Goal: Task Accomplishment & Management: Manage account settings

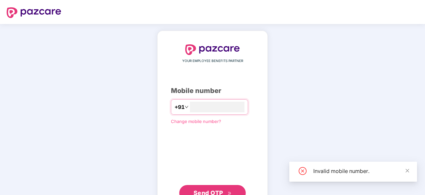
type input "**********"
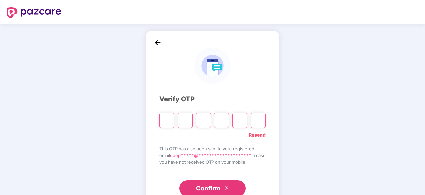
type input "*"
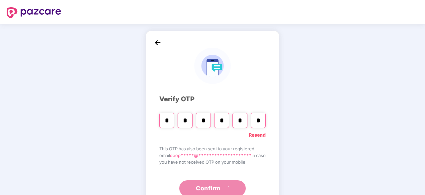
type input "*"
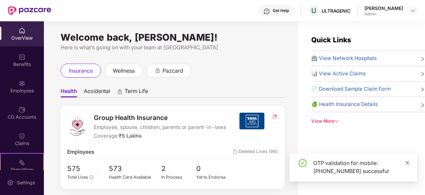
click at [406, 162] on icon "close" at bounding box center [407, 162] width 5 height 5
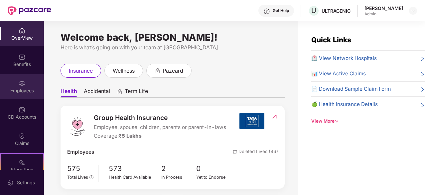
click at [14, 84] on div "Employees" at bounding box center [22, 86] width 44 height 25
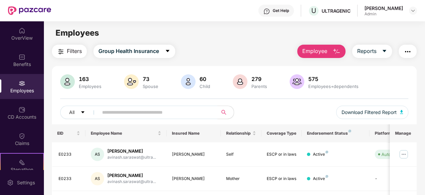
click at [323, 56] on button "Employee" at bounding box center [322, 51] width 48 height 13
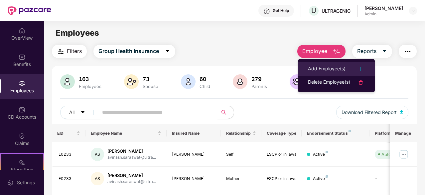
click at [322, 68] on div "Add Employee(s)" at bounding box center [327, 69] width 38 height 8
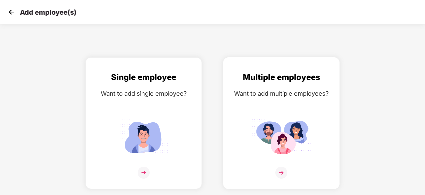
click at [265, 128] on img at bounding box center [282, 137] width 60 height 42
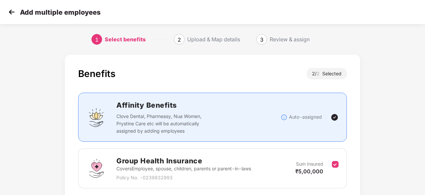
click at [220, 40] on div "Upload & Map details" at bounding box center [213, 39] width 53 height 11
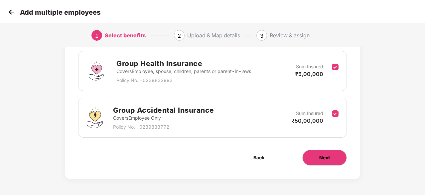
click at [305, 155] on button "Next" at bounding box center [325, 157] width 45 height 16
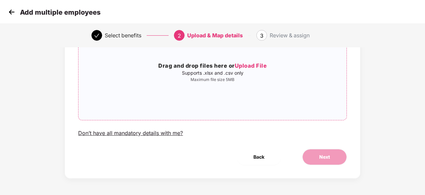
scroll to position [0, 0]
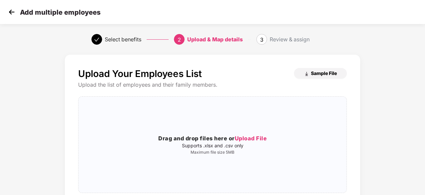
click at [307, 73] on img "button" at bounding box center [306, 73] width 5 height 5
click at [248, 137] on span "Upload File" at bounding box center [251, 138] width 32 height 7
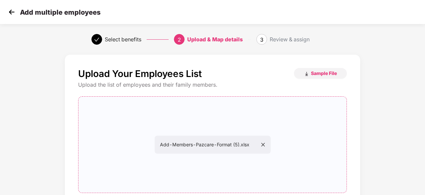
scroll to position [67, 0]
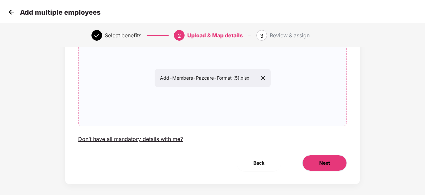
click at [334, 162] on button "Next" at bounding box center [325, 163] width 45 height 16
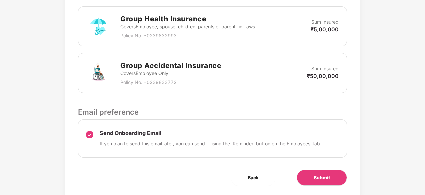
scroll to position [229, 0]
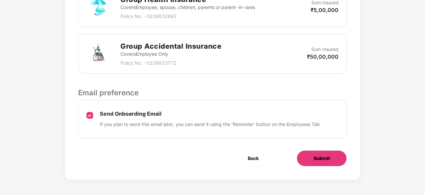
click at [317, 155] on span "Submit" at bounding box center [322, 157] width 16 height 7
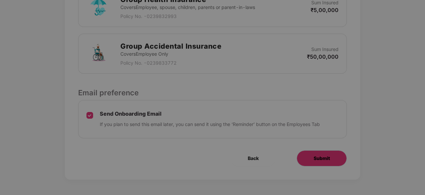
scroll to position [0, 0]
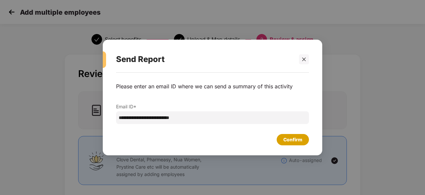
click at [298, 140] on div "Confirm" at bounding box center [293, 139] width 19 height 7
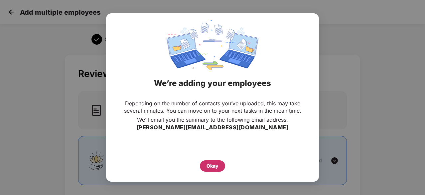
click at [215, 167] on div "Okay" at bounding box center [213, 165] width 12 height 7
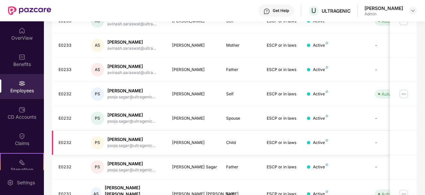
scroll to position [33, 0]
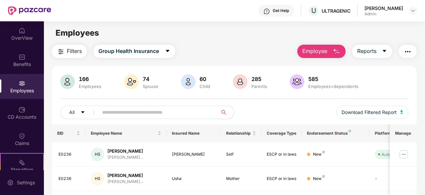
click at [339, 46] on button "Employee" at bounding box center [322, 51] width 48 height 13
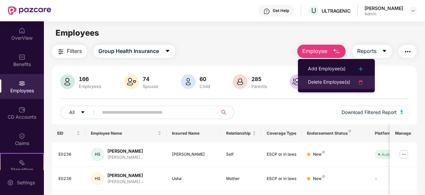
click at [322, 82] on div "Delete Employee(s)" at bounding box center [329, 82] width 42 height 8
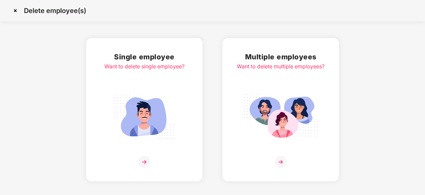
click at [113, 114] on img at bounding box center [144, 117] width 75 height 52
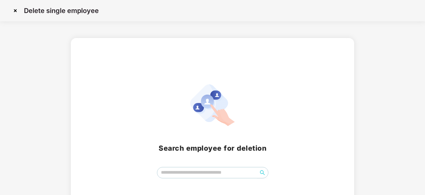
scroll to position [29, 0]
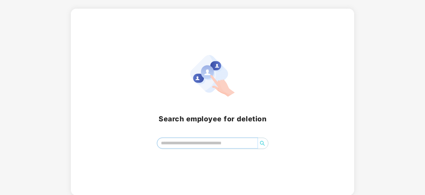
click at [197, 144] on input "search" at bounding box center [207, 143] width 100 height 10
type input "****"
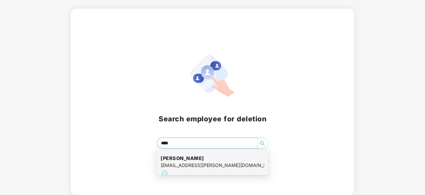
click at [198, 158] on h4 "Saim Firoz" at bounding box center [213, 158] width 104 height 7
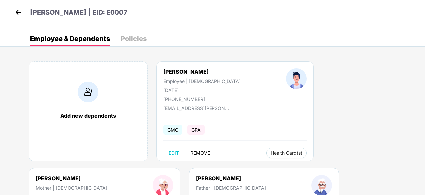
click at [197, 154] on span "REMOVE" at bounding box center [200, 152] width 20 height 5
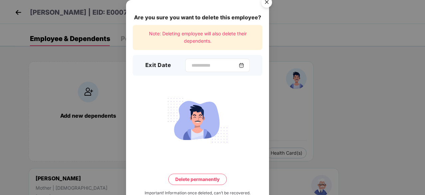
click at [192, 70] on div at bounding box center [217, 65] width 65 height 13
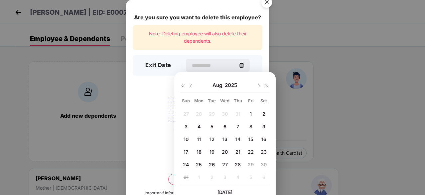
click at [254, 128] on div "8" at bounding box center [251, 126] width 10 height 10
type input "**********"
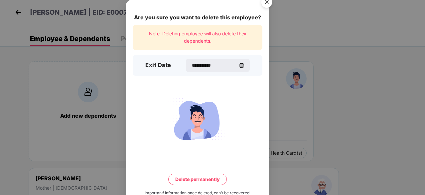
scroll to position [17, 0]
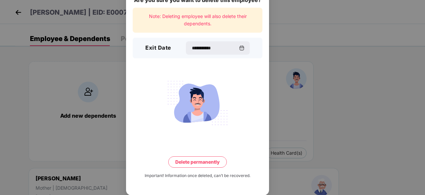
click at [205, 158] on button "Delete permanently" at bounding box center [197, 161] width 59 height 11
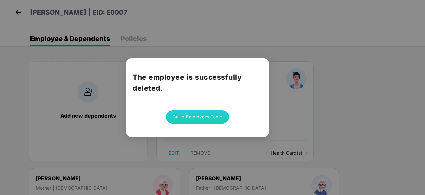
scroll to position [0, 0]
click at [197, 117] on button "Go to Employees Table" at bounding box center [197, 116] width 63 height 13
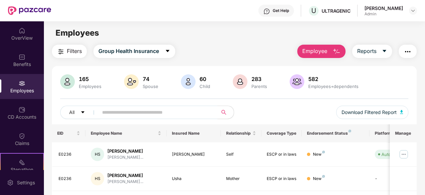
click at [330, 55] on button "Employee" at bounding box center [322, 51] width 48 height 13
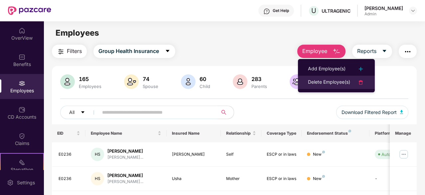
click at [330, 82] on div "Delete Employee(s)" at bounding box center [329, 82] width 42 height 8
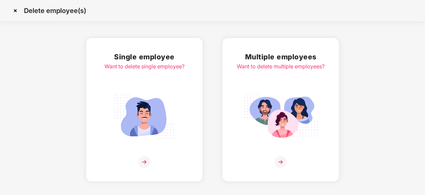
click at [166, 155] on div "Single employee Want to delete single employee?" at bounding box center [145, 109] width 80 height 117
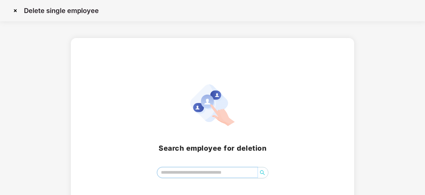
click at [201, 174] on input "search" at bounding box center [207, 172] width 100 height 10
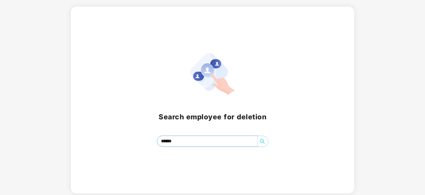
scroll to position [29, 0]
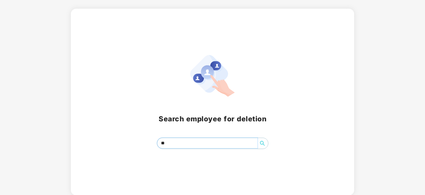
type input "*"
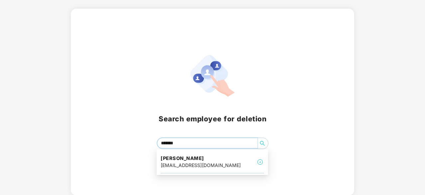
type input "********"
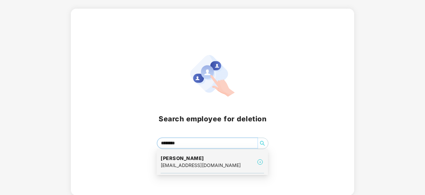
click at [184, 158] on h4 "Saif Ali khan" at bounding box center [201, 158] width 80 height 7
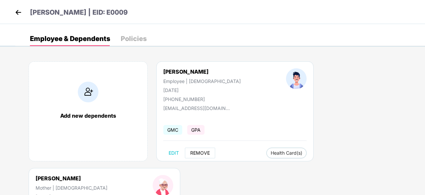
click at [197, 152] on span "REMOVE" at bounding box center [200, 152] width 20 height 5
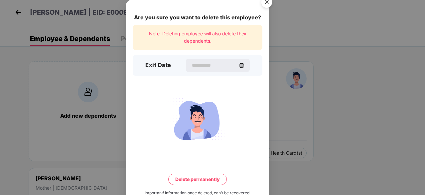
drag, startPoint x: 244, startPoint y: 64, endPoint x: 231, endPoint y: 86, distance: 26.0
click at [244, 64] on img at bounding box center [241, 65] width 5 height 5
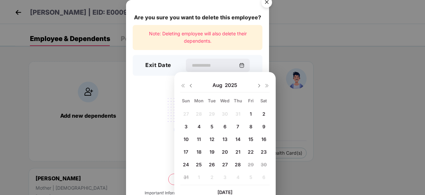
click at [251, 150] on span "22" at bounding box center [251, 152] width 6 height 6
type input "**********"
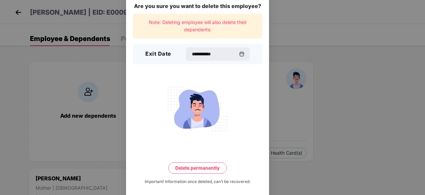
scroll to position [17, 0]
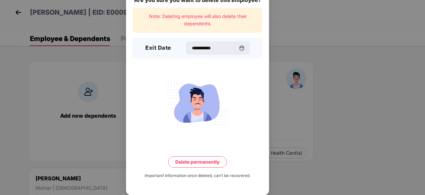
click at [193, 162] on button "Delete permanently" at bounding box center [197, 161] width 59 height 11
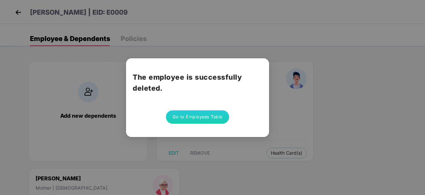
scroll to position [0, 0]
click at [190, 116] on button "Go to Employees Table" at bounding box center [197, 116] width 63 height 13
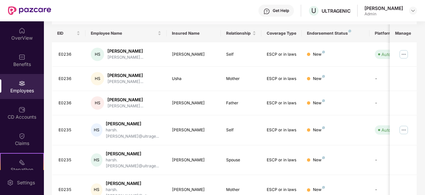
scroll to position [33, 0]
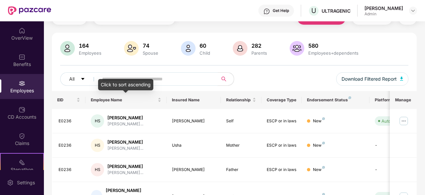
click at [140, 78] on input "text" at bounding box center [155, 79] width 107 height 10
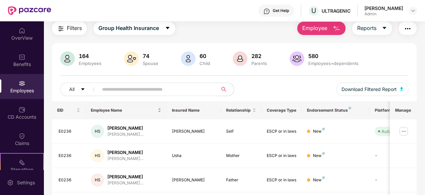
scroll to position [33, 0]
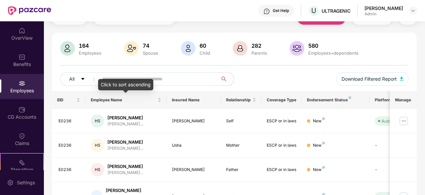
click at [137, 85] on div "Click to sort ascending" at bounding box center [125, 84] width 55 height 11
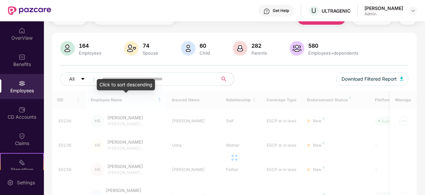
click at [142, 78] on input "text" at bounding box center [155, 79] width 107 height 10
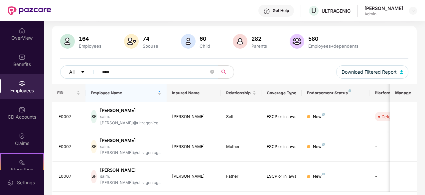
scroll to position [43, 0]
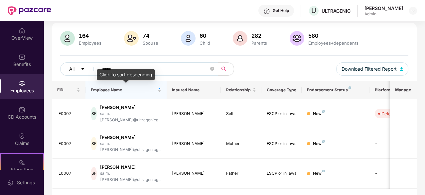
type input "****"
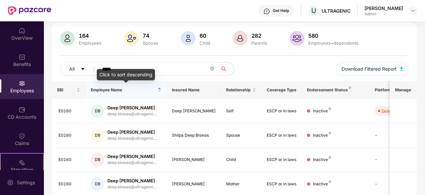
drag, startPoint x: 153, startPoint y: 70, endPoint x: 167, endPoint y: 69, distance: 13.3
click at [154, 70] on div "Click to sort descending" at bounding box center [126, 74] width 58 height 11
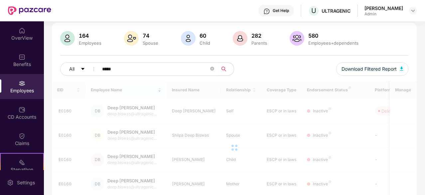
click at [171, 72] on input "****" at bounding box center [155, 69] width 107 height 10
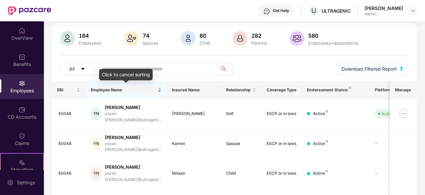
click at [158, 88] on div "Employee Name" at bounding box center [126, 90] width 71 height 6
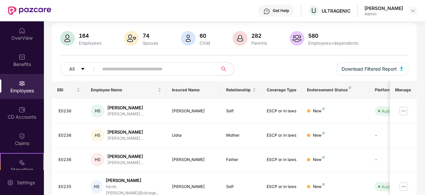
click at [155, 63] on span at bounding box center [156, 68] width 124 height 13
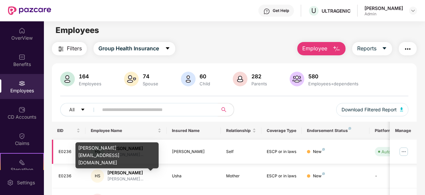
scroll to position [0, 0]
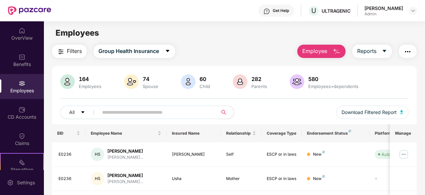
click at [122, 113] on input "text" at bounding box center [155, 112] width 107 height 10
type input "****"
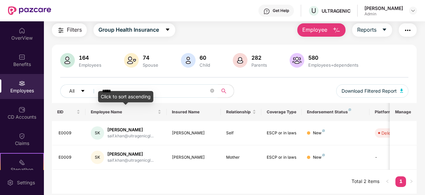
click at [124, 88] on input "****" at bounding box center [155, 91] width 107 height 10
click at [153, 89] on input "text" at bounding box center [155, 91] width 107 height 10
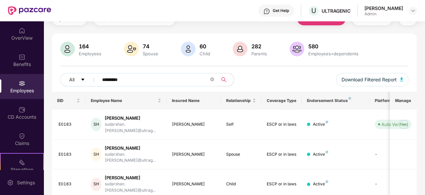
scroll to position [1, 0]
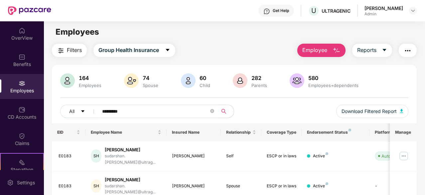
click at [134, 111] on input "*********" at bounding box center [155, 111] width 107 height 10
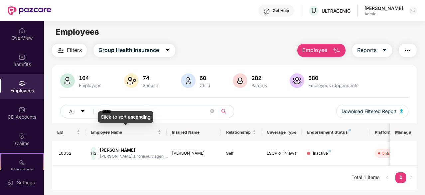
click at [121, 114] on div "Click to sort ascending" at bounding box center [125, 116] width 55 height 11
click at [124, 116] on div "Click to sort descending" at bounding box center [126, 116] width 58 height 11
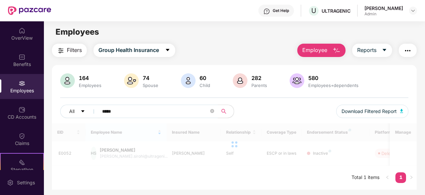
click at [163, 110] on input "*****" at bounding box center [155, 111] width 107 height 10
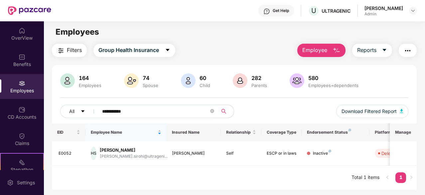
type input "**********"
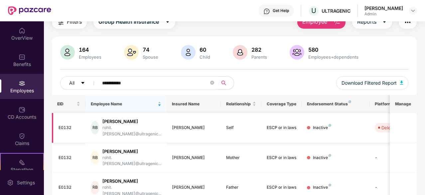
scroll to position [43, 0]
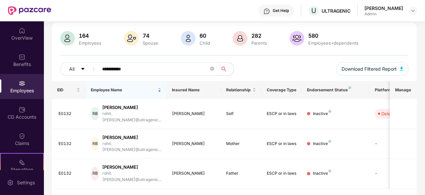
click at [160, 71] on input "**********" at bounding box center [155, 69] width 107 height 10
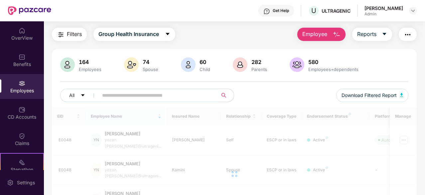
scroll to position [0, 0]
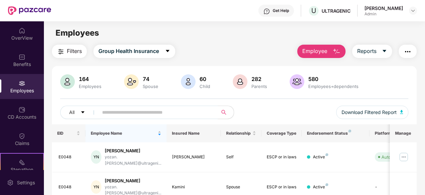
click at [31, 87] on div "Employees" at bounding box center [22, 90] width 44 height 7
click at [19, 59] on img at bounding box center [22, 57] width 7 height 7
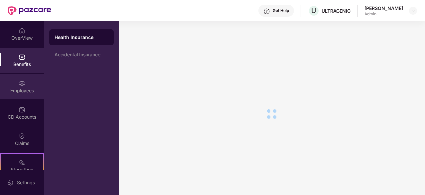
click at [33, 85] on div "Employees" at bounding box center [22, 86] width 44 height 25
